Goal: Transaction & Acquisition: Download file/media

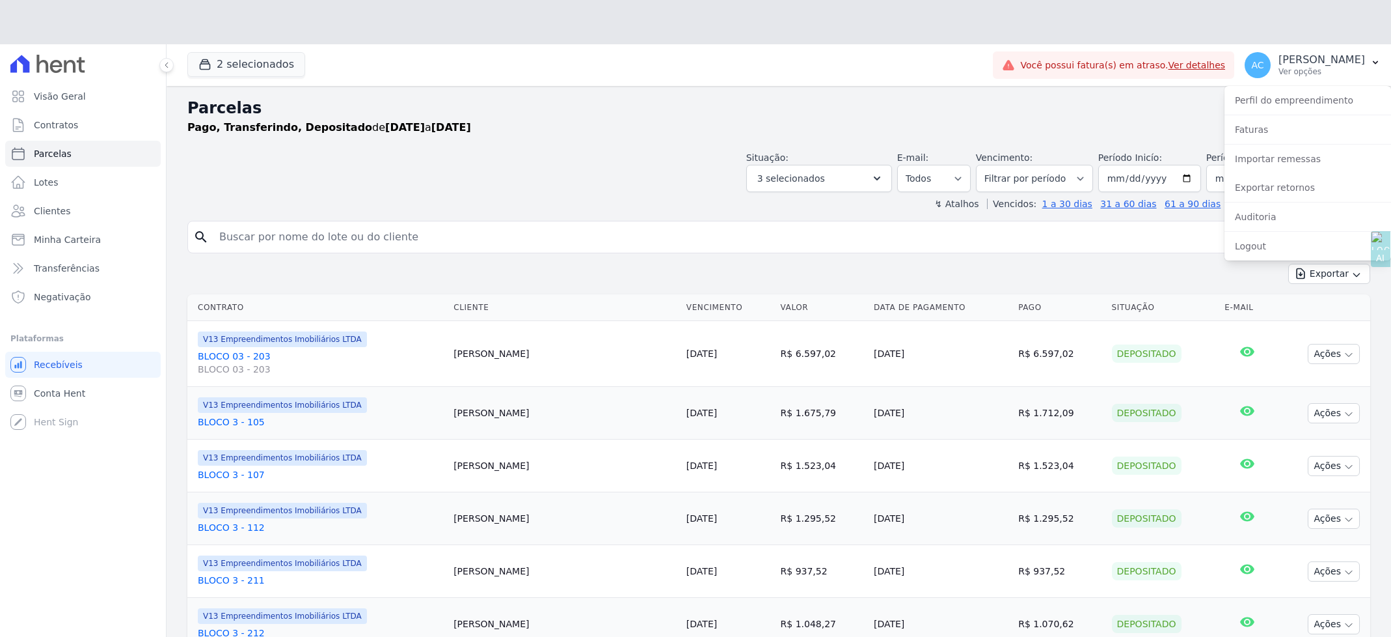
select select
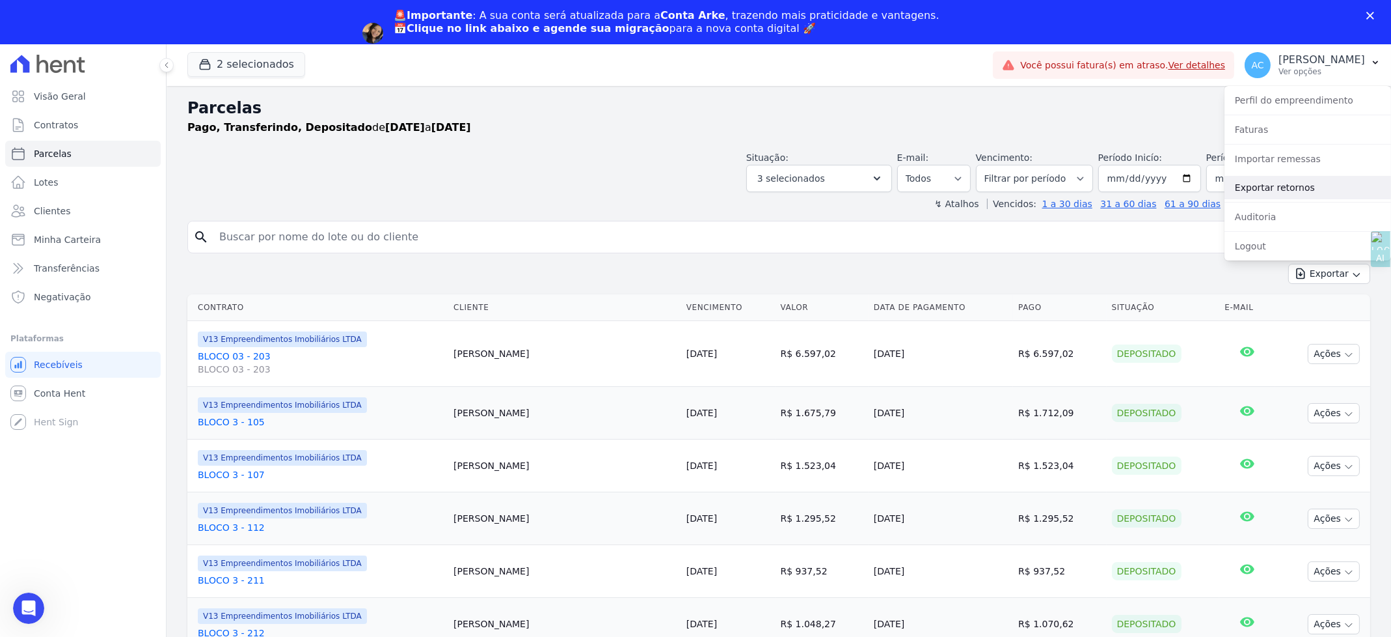
click at [1301, 182] on link "Exportar retornos" at bounding box center [1308, 187] width 167 height 23
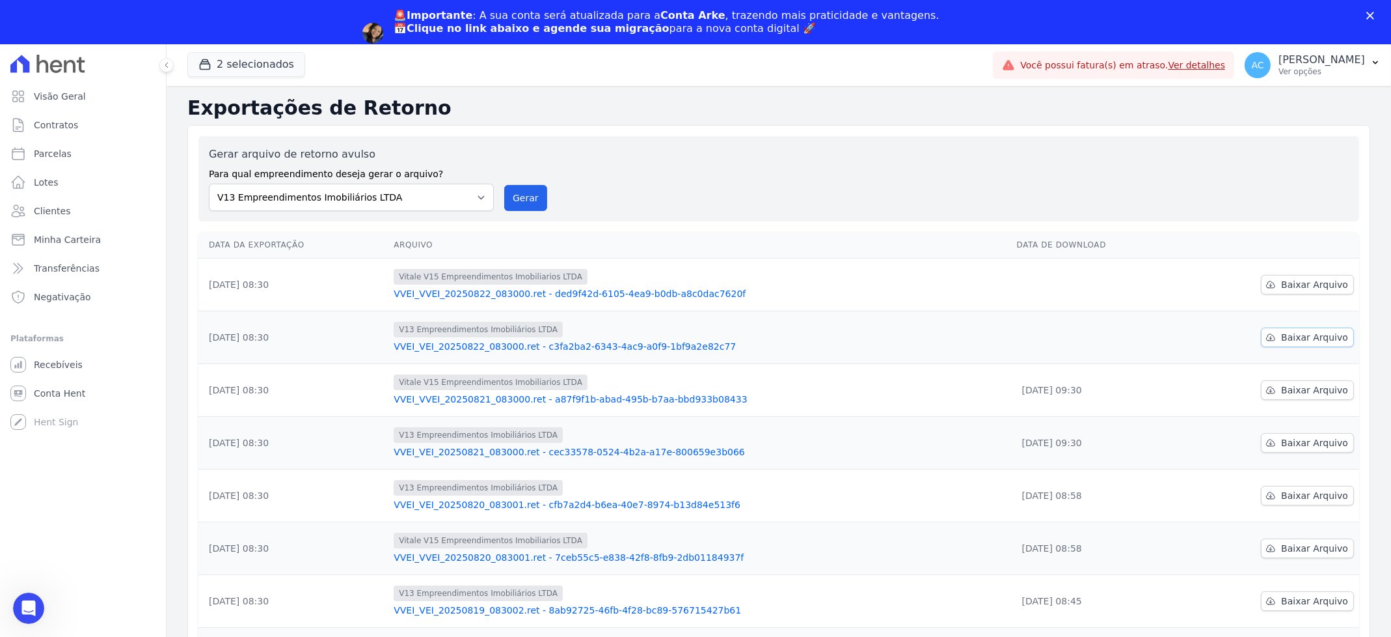
click at [1334, 343] on span "Baixar Arquivo" at bounding box center [1314, 337] width 67 height 13
click at [1302, 282] on span "Baixar Arquivo" at bounding box center [1314, 284] width 67 height 13
click at [1299, 393] on span "Baixar Arquivo" at bounding box center [1314, 389] width 67 height 13
click at [1295, 444] on span "Baixar Arquivo" at bounding box center [1314, 442] width 67 height 13
click at [1297, 494] on span "Baixar Arquivo" at bounding box center [1314, 495] width 67 height 13
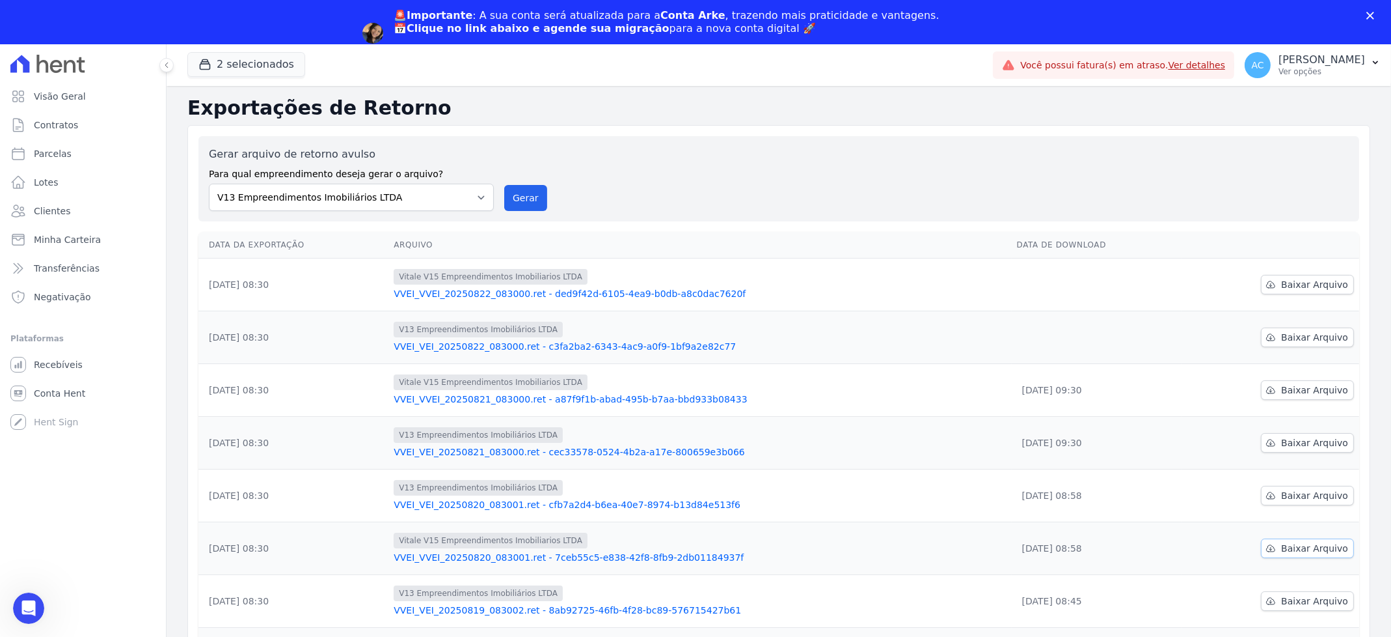
click at [1281, 549] on span "Baixar Arquivo" at bounding box center [1314, 547] width 67 height 13
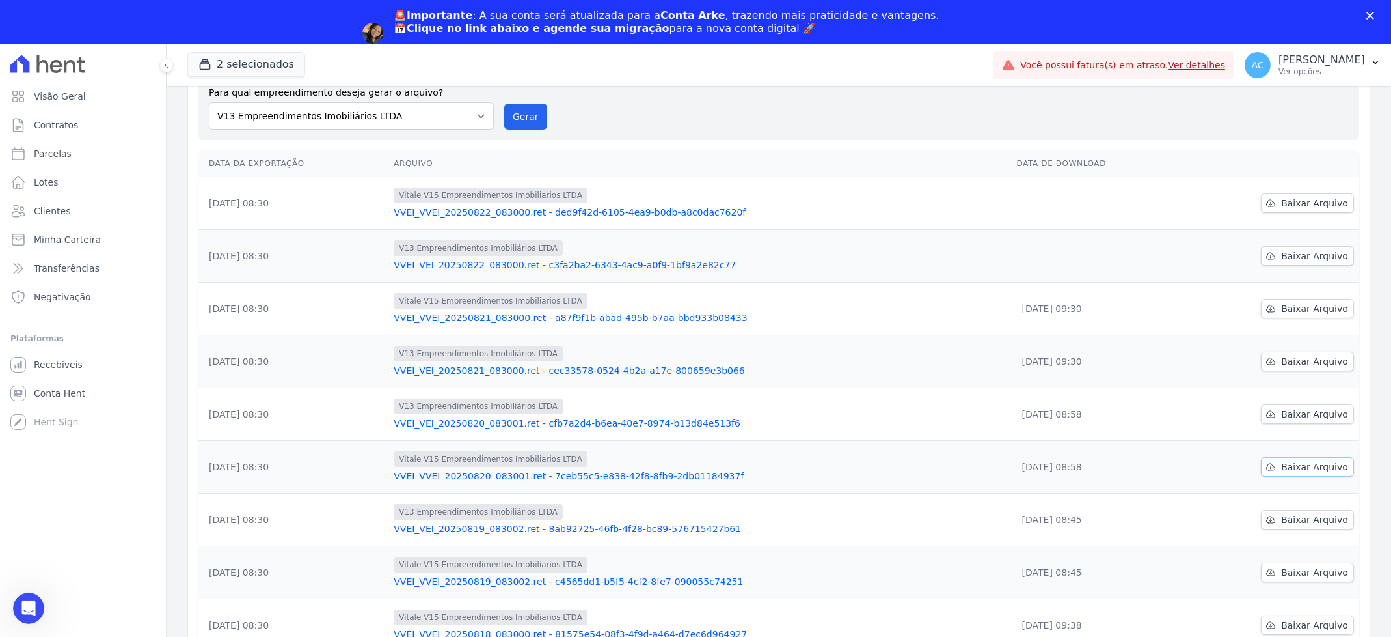
scroll to position [173, 0]
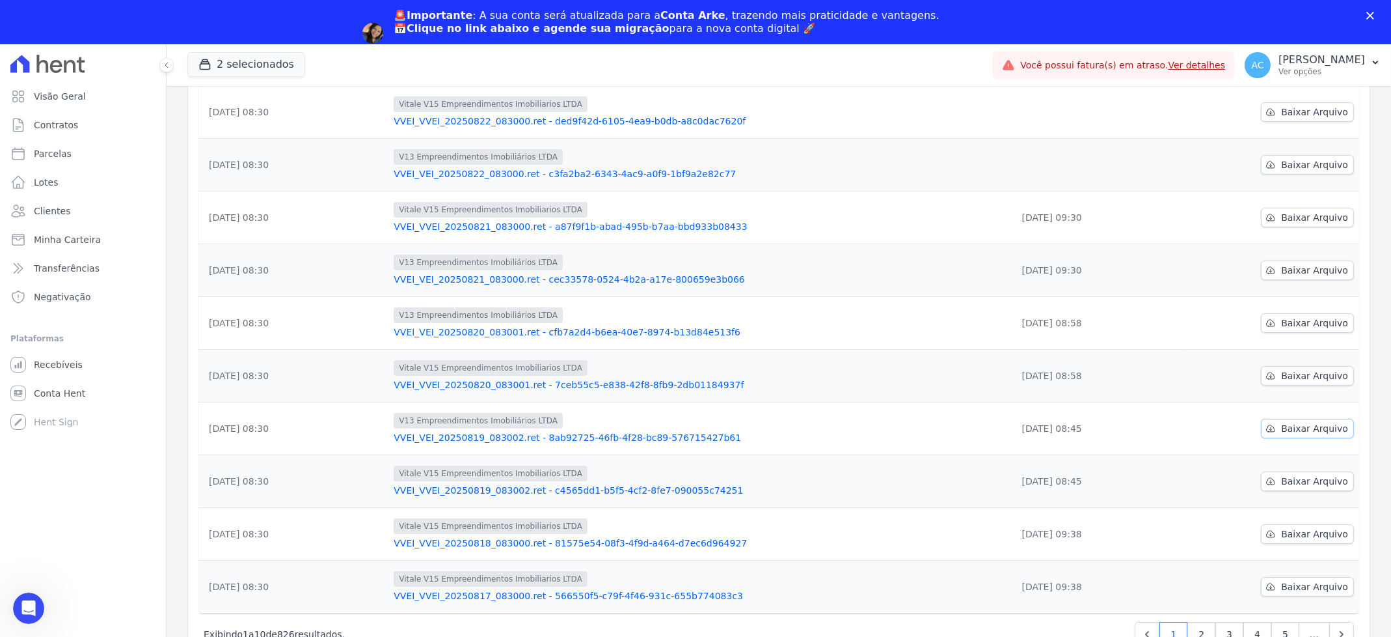
click at [1304, 432] on span "Baixar Arquivo" at bounding box center [1314, 428] width 67 height 13
click at [1281, 484] on span "Baixar Arquivo" at bounding box center [1314, 480] width 67 height 13
click at [1287, 538] on span "Baixar Arquivo" at bounding box center [1314, 533] width 67 height 13
click at [1308, 583] on span "Baixar Arquivo" at bounding box center [1314, 586] width 67 height 13
click at [1197, 627] on link "2" at bounding box center [1202, 634] width 28 height 25
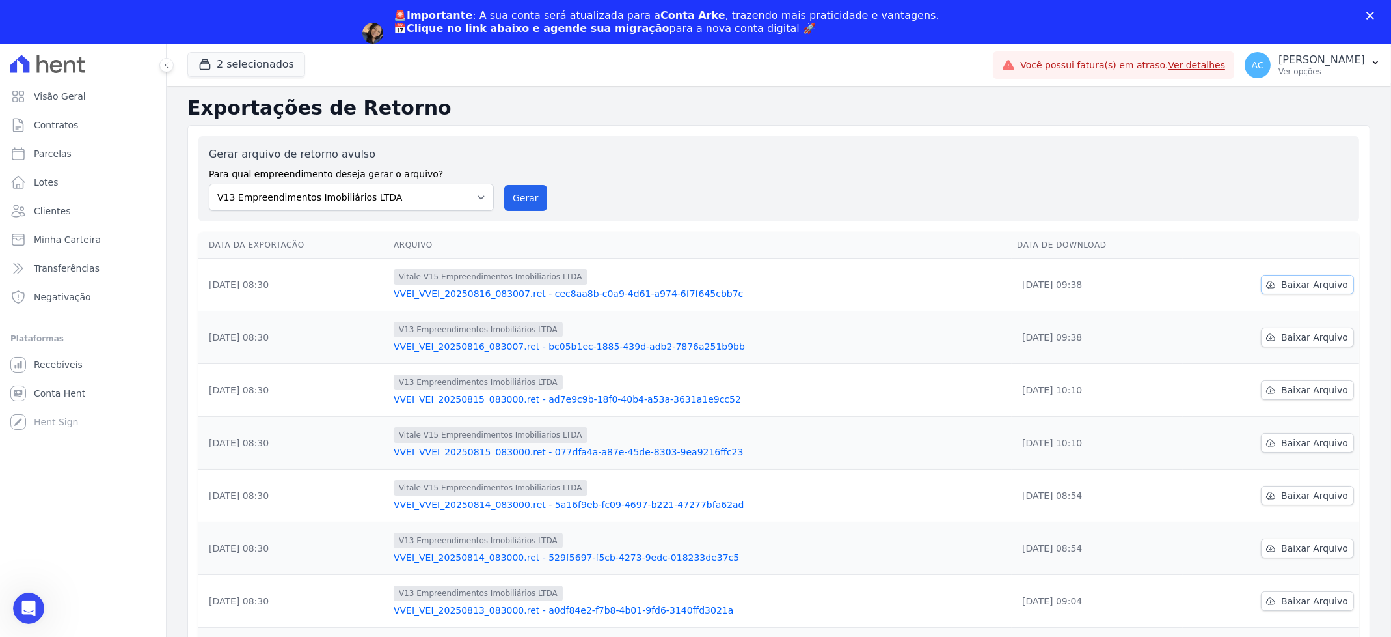
click at [1293, 287] on span "Baixar Arquivo" at bounding box center [1314, 284] width 67 height 13
click at [1336, 336] on link "Baixar Arquivo" at bounding box center [1307, 337] width 93 height 20
click at [1296, 391] on span "Baixar Arquivo" at bounding box center [1314, 389] width 67 height 13
click at [1281, 439] on span "Baixar Arquivo" at bounding box center [1314, 442] width 67 height 13
